Goal: Task Accomplishment & Management: Manage account settings

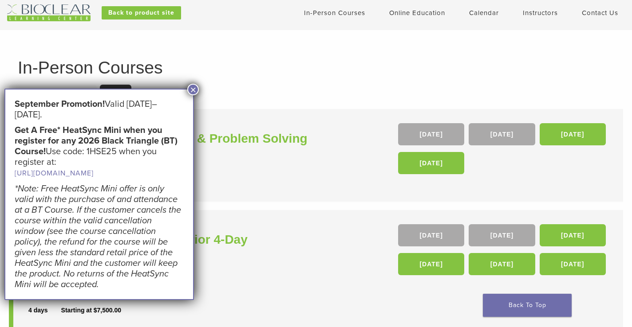
scroll to position [23, 0]
click at [193, 90] on button "×" at bounding box center [193, 90] width 12 height 12
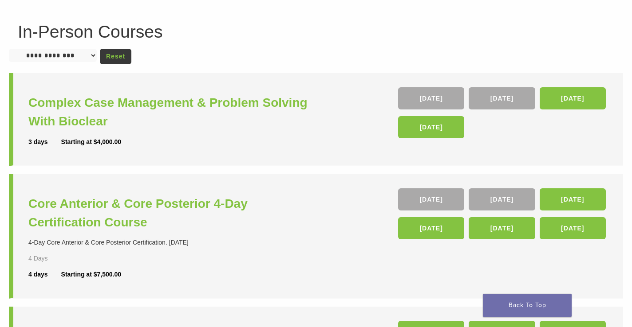
scroll to position [56, 0]
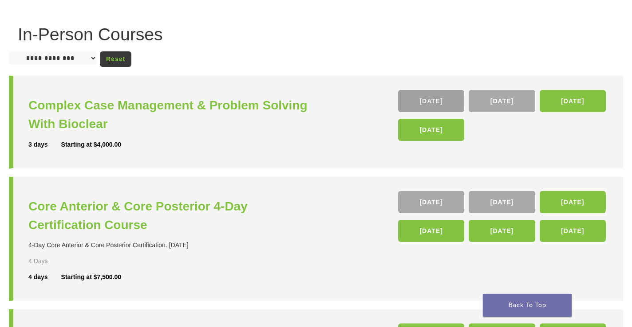
click at [437, 101] on link "16 Oct" at bounding box center [431, 101] width 66 height 22
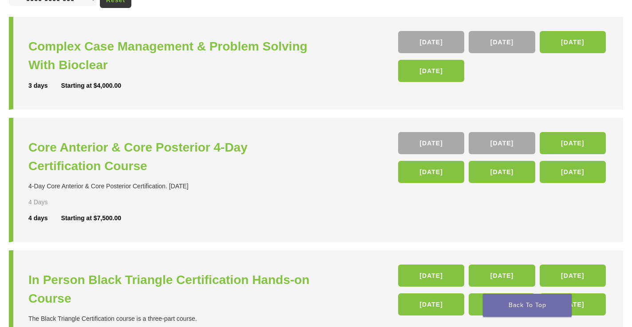
scroll to position [93, 0]
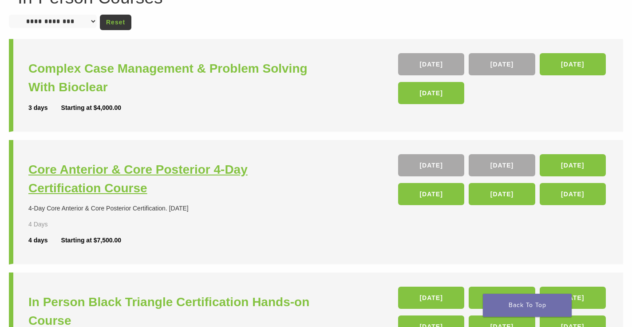
click at [182, 170] on h3 "Core Anterior & Core Posterior 4-Day Certification Course" at bounding box center [173, 179] width 290 height 37
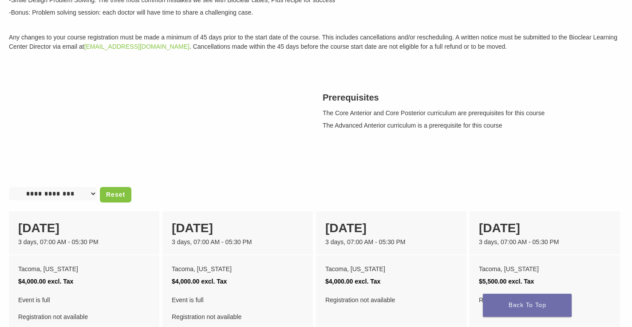
scroll to position [239, 0]
click at [94, 197] on select "**********" at bounding box center [53, 194] width 88 height 13
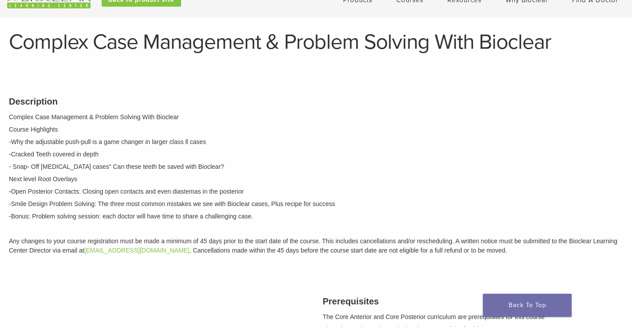
scroll to position [0, 0]
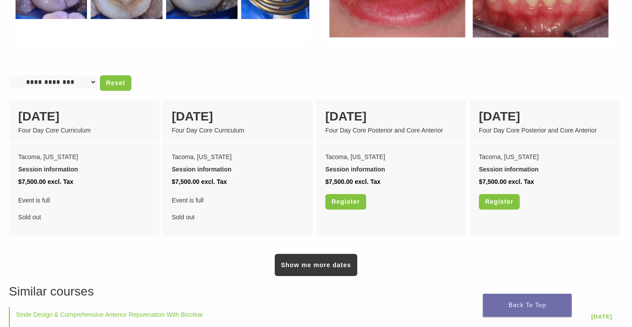
scroll to position [697, 0]
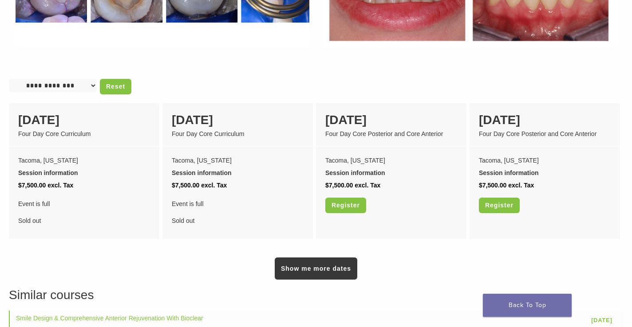
click at [298, 242] on div "Show me more dates" at bounding box center [316, 261] width 614 height 38
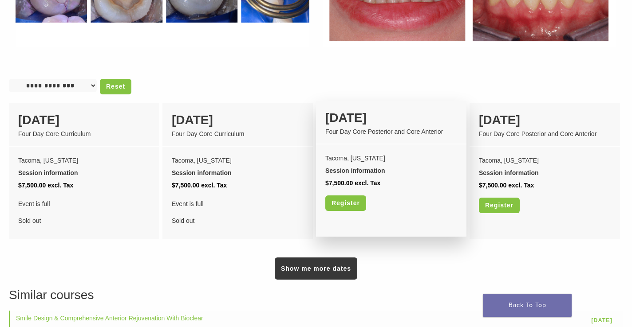
click at [377, 145] on div "Tacoma, Washington Session information Sessions Day One Core Posterior Wed 04 F…" at bounding box center [391, 185] width 150 height 81
click at [334, 196] on link "Register" at bounding box center [345, 204] width 41 height 16
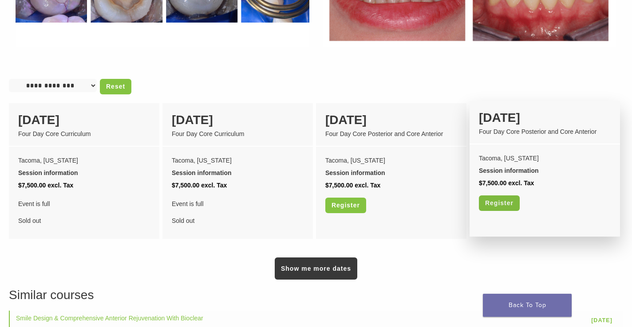
click at [498, 196] on link "Register" at bounding box center [499, 204] width 41 height 16
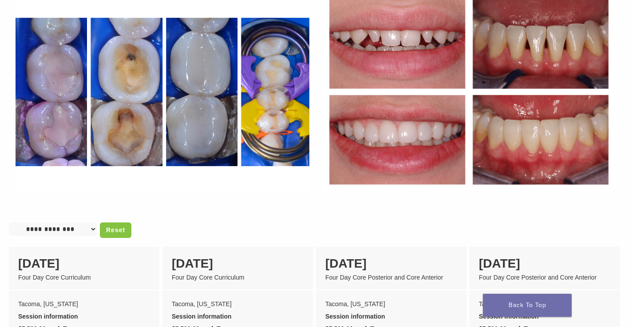
scroll to position [551, 0]
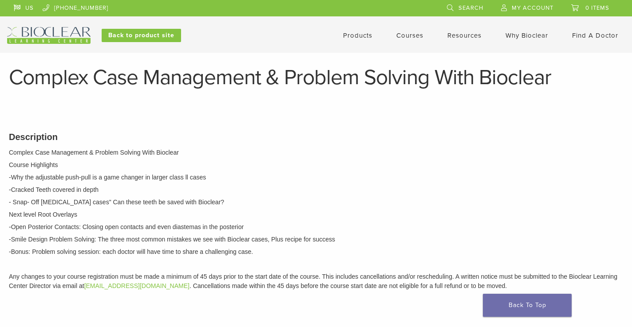
click at [517, 8] on span "My Account" at bounding box center [532, 7] width 42 height 7
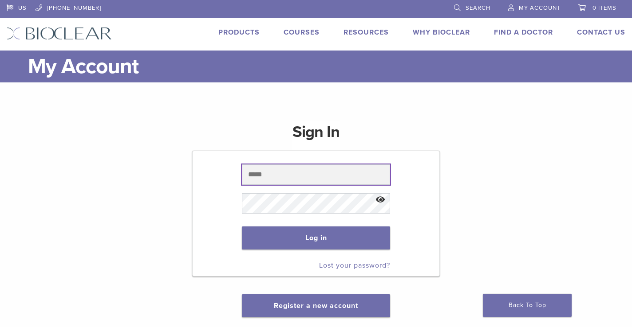
click at [350, 177] on input "text" at bounding box center [316, 175] width 148 height 20
type input "**********"
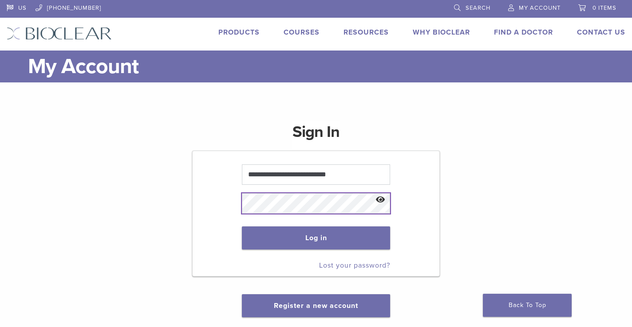
click at [242, 227] on button "Log in" at bounding box center [316, 238] width 148 height 23
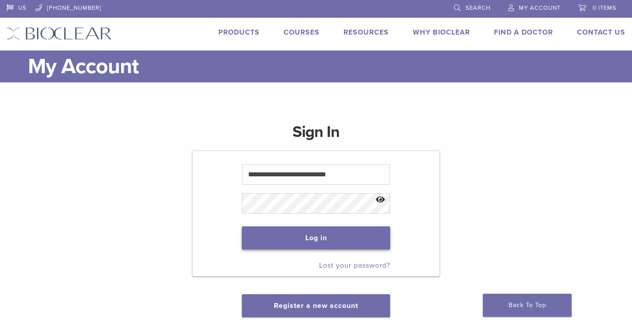
click at [313, 235] on button "Log in" at bounding box center [316, 238] width 148 height 23
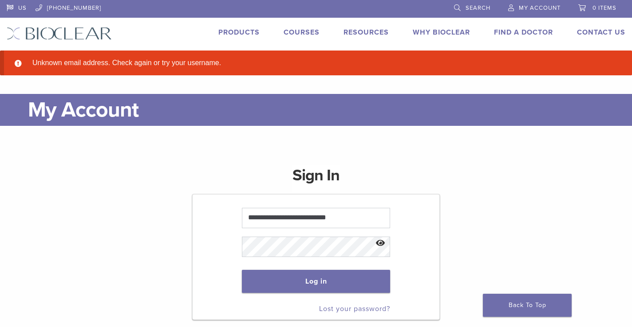
click at [377, 242] on button "Show password" at bounding box center [379, 243] width 19 height 23
click at [318, 277] on button "Log in" at bounding box center [316, 281] width 148 height 23
click at [594, 31] on link "Contact Us" at bounding box center [601, 32] width 48 height 9
